Goal: Task Accomplishment & Management: Manage account settings

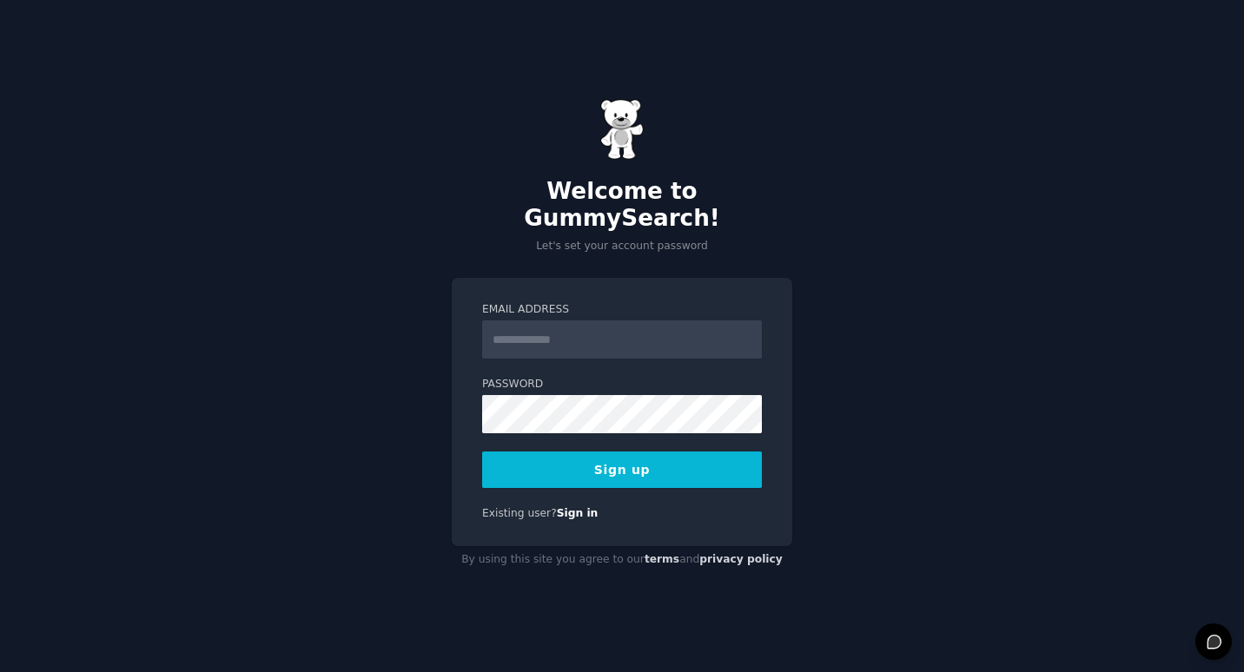
click at [855, 173] on div "Welcome to GummySearch! Let's set your account password Email Address Password …" at bounding box center [622, 336] width 1244 height 672
click at [861, 158] on div "Welcome to GummySearch! Let's set your account password Email Address Password …" at bounding box center [622, 336] width 1244 height 672
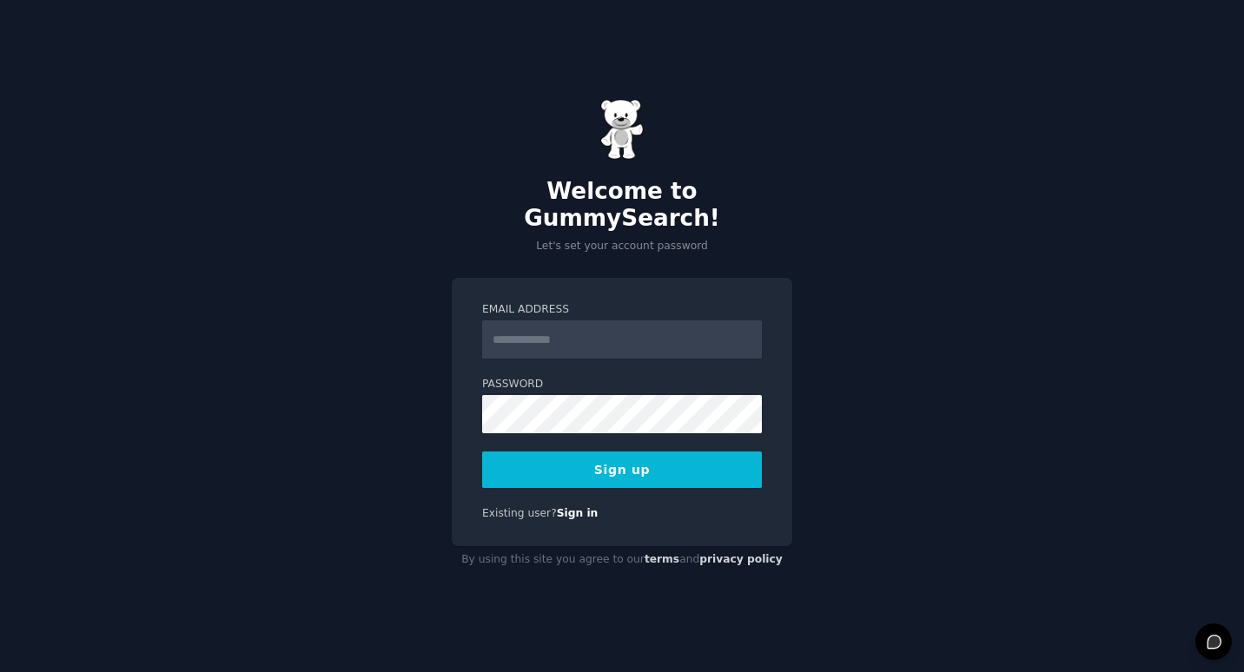
click at [861, 158] on div "Welcome to GummySearch! Let's set your account password Email Address Password …" at bounding box center [622, 336] width 1244 height 672
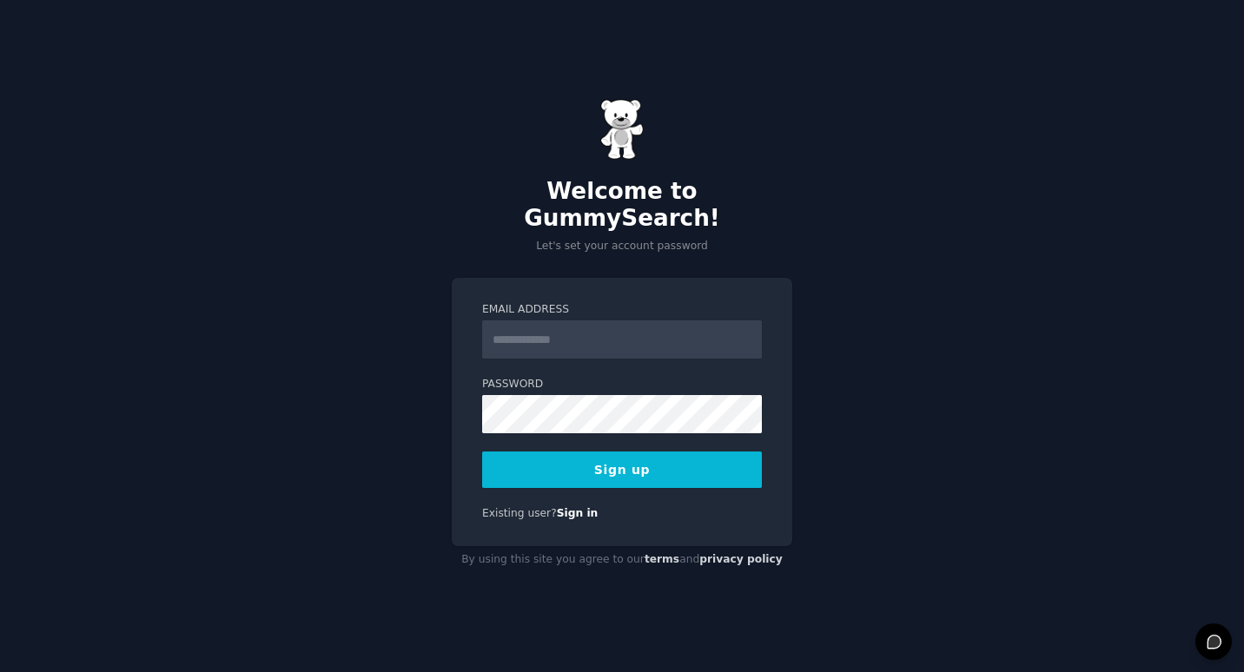
click at [861, 158] on div "Welcome to GummySearch! Let's set your account password Email Address Password …" at bounding box center [622, 336] width 1244 height 672
click at [571, 507] on link "Sign in" at bounding box center [578, 513] width 42 height 12
